Goal: Navigation & Orientation: Find specific page/section

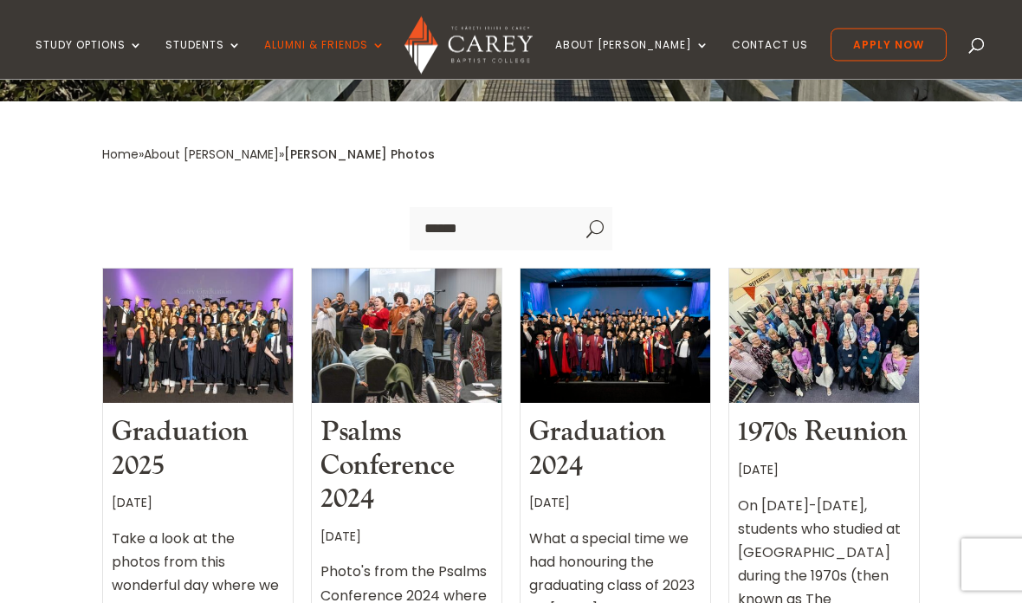
scroll to position [441, 0]
click at [151, 268] on div at bounding box center [198, 335] width 190 height 134
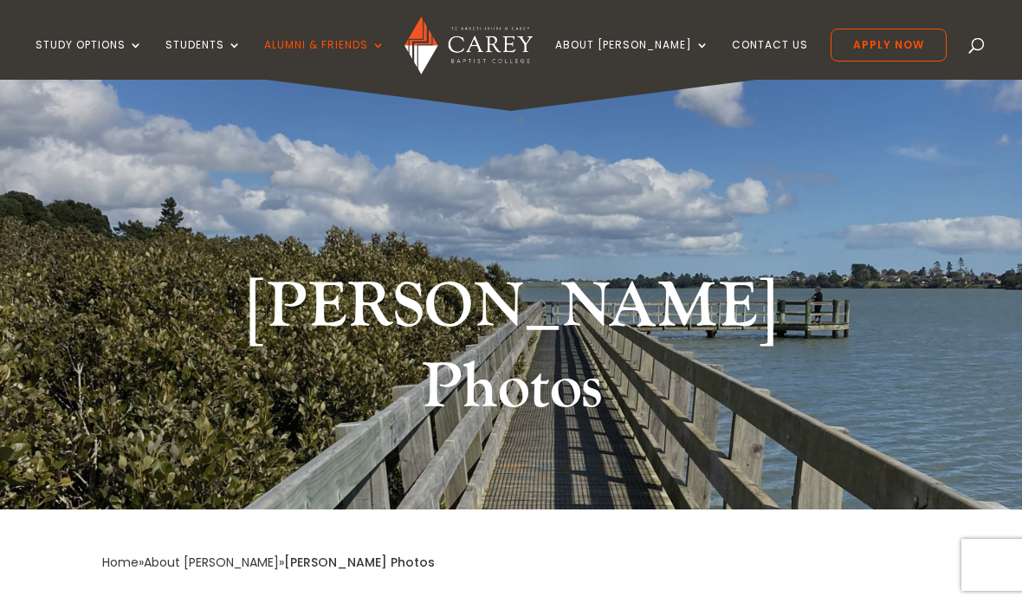
scroll to position [0, 0]
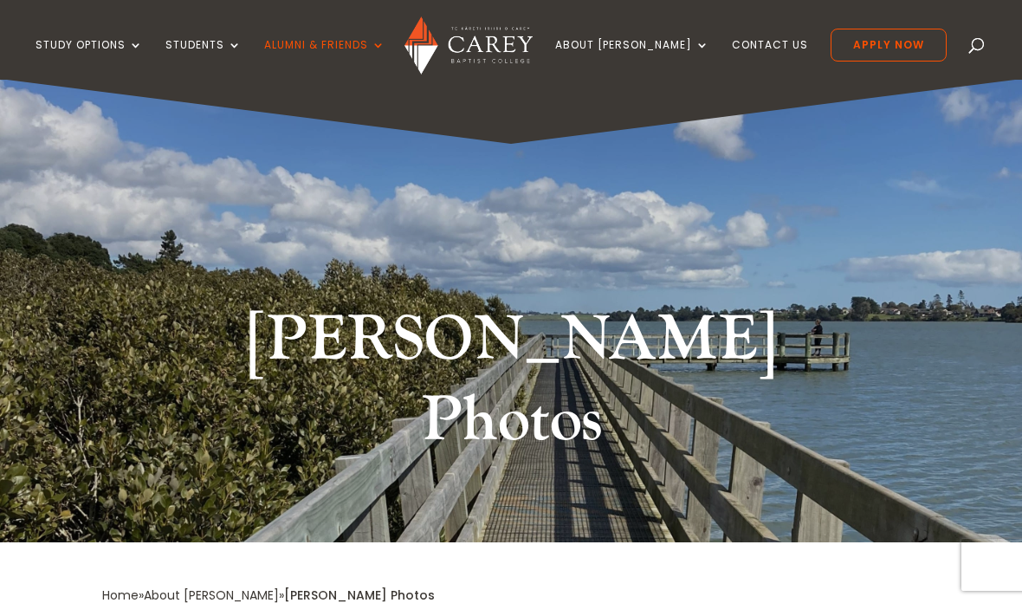
click at [131, 586] on link "Home" at bounding box center [120, 594] width 36 height 17
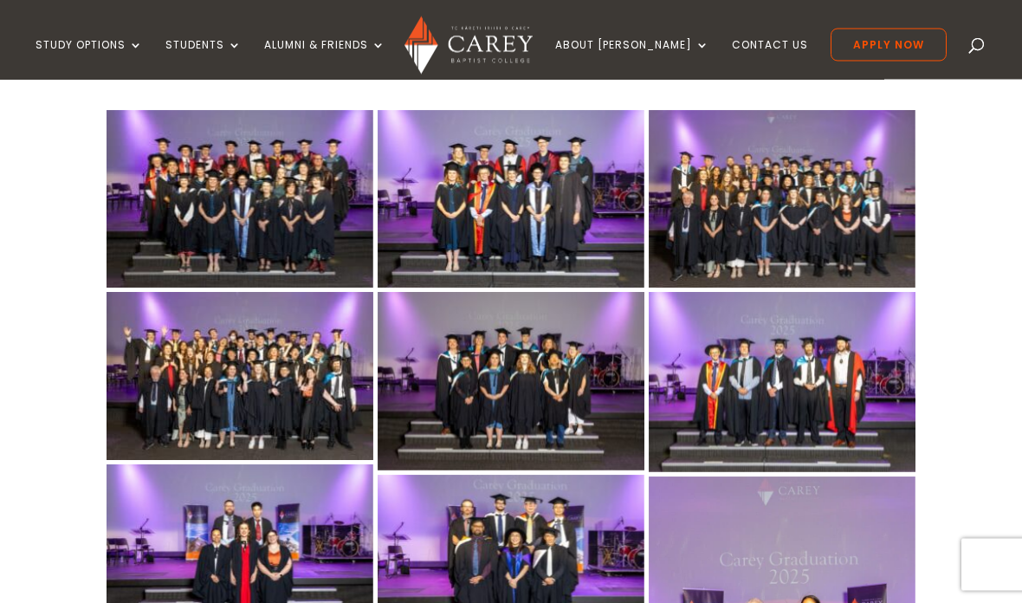
scroll to position [475, 0]
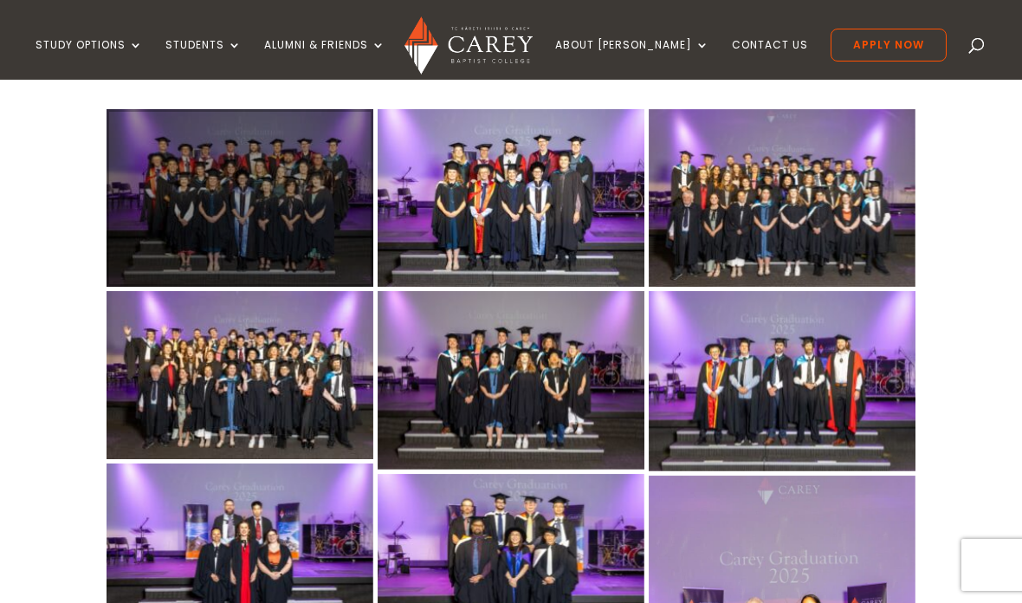
click at [245, 182] on div at bounding box center [239, 197] width 267 height 177
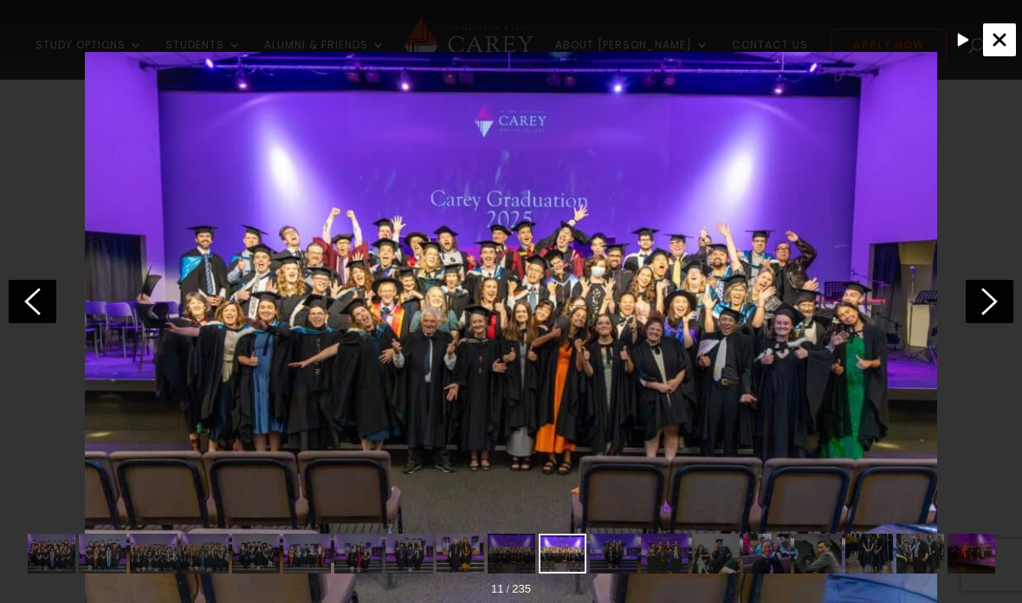
click at [1012, 37] on div "Close" at bounding box center [999, 39] width 33 height 33
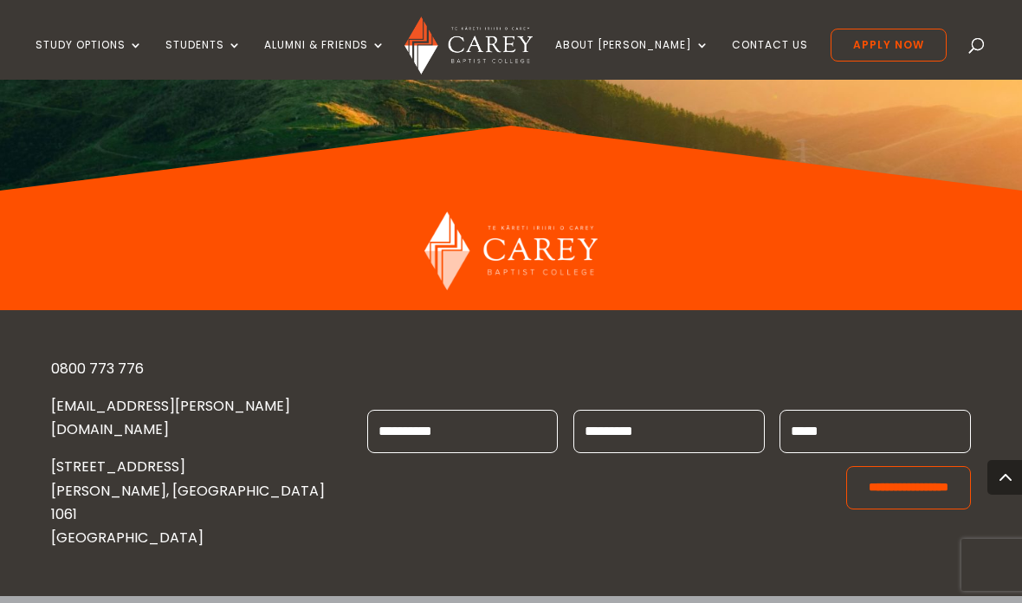
scroll to position [3425, 0]
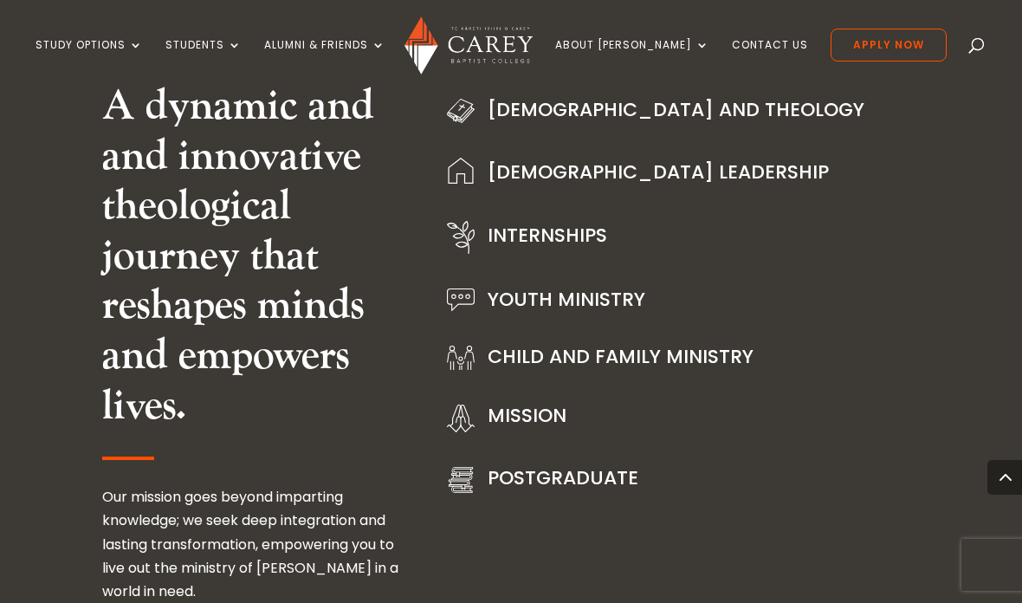
scroll to position [2095, 0]
click at [547, 287] on link "Youth Ministry" at bounding box center [566, 300] width 158 height 27
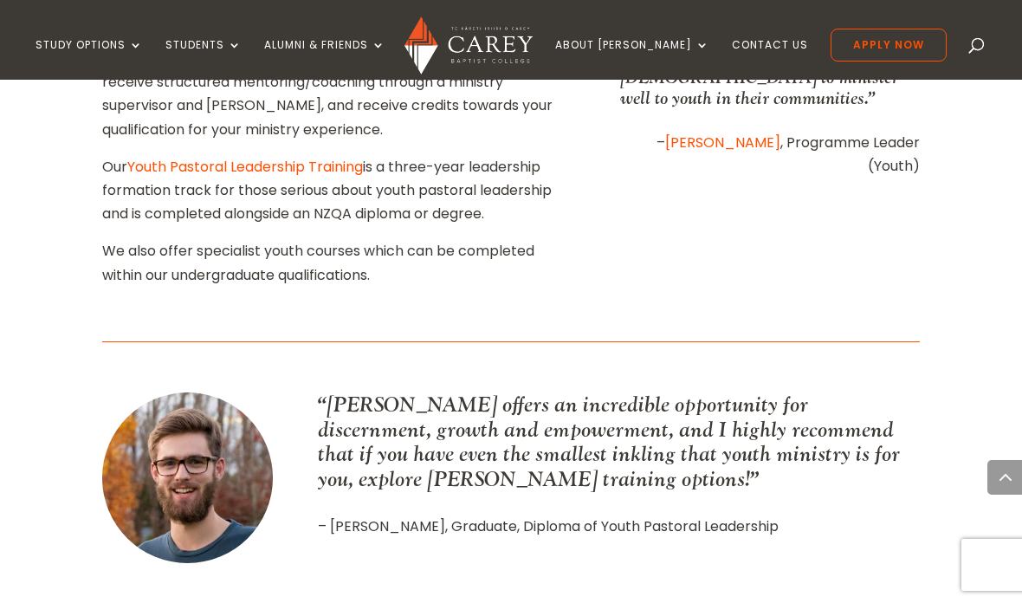
scroll to position [806, 0]
